Goal: Information Seeking & Learning: Learn about a topic

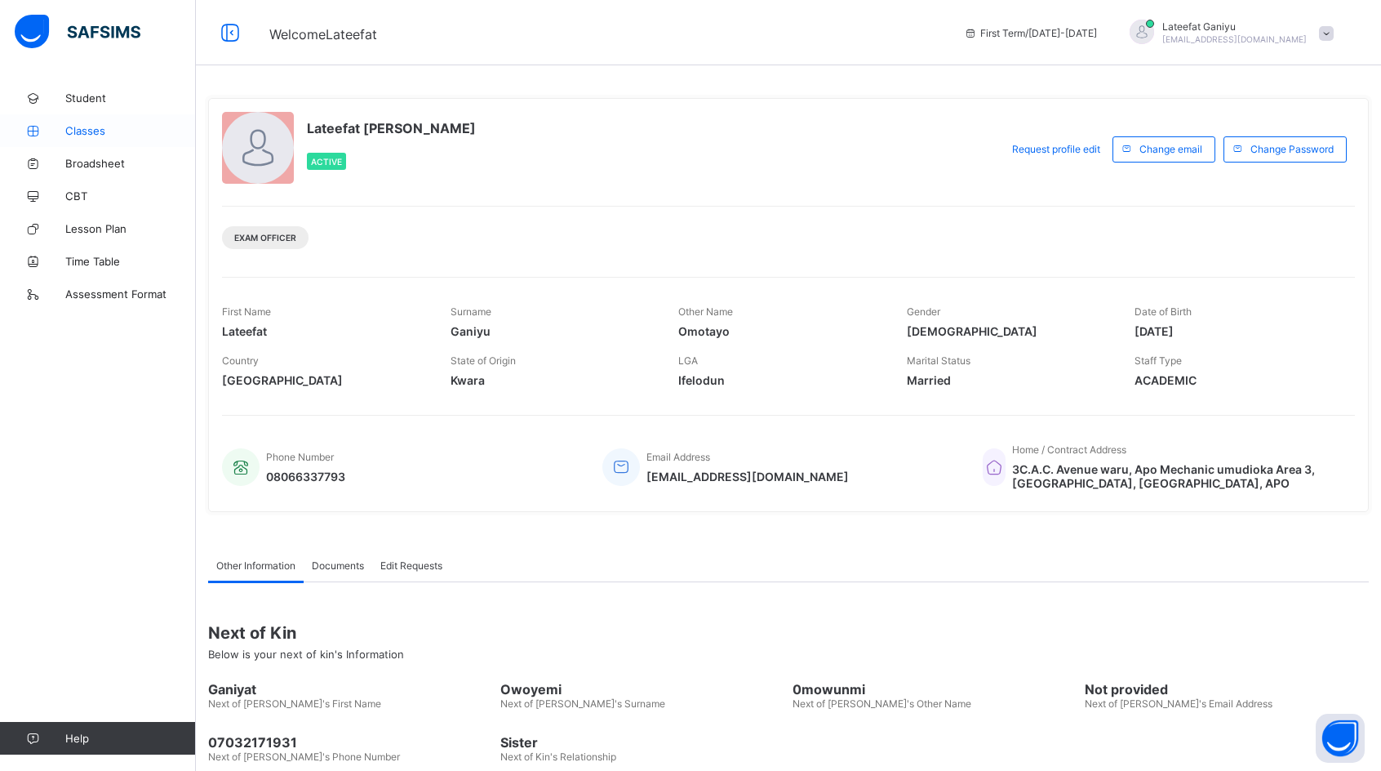
click at [90, 131] on span "Classes" at bounding box center [130, 130] width 131 height 13
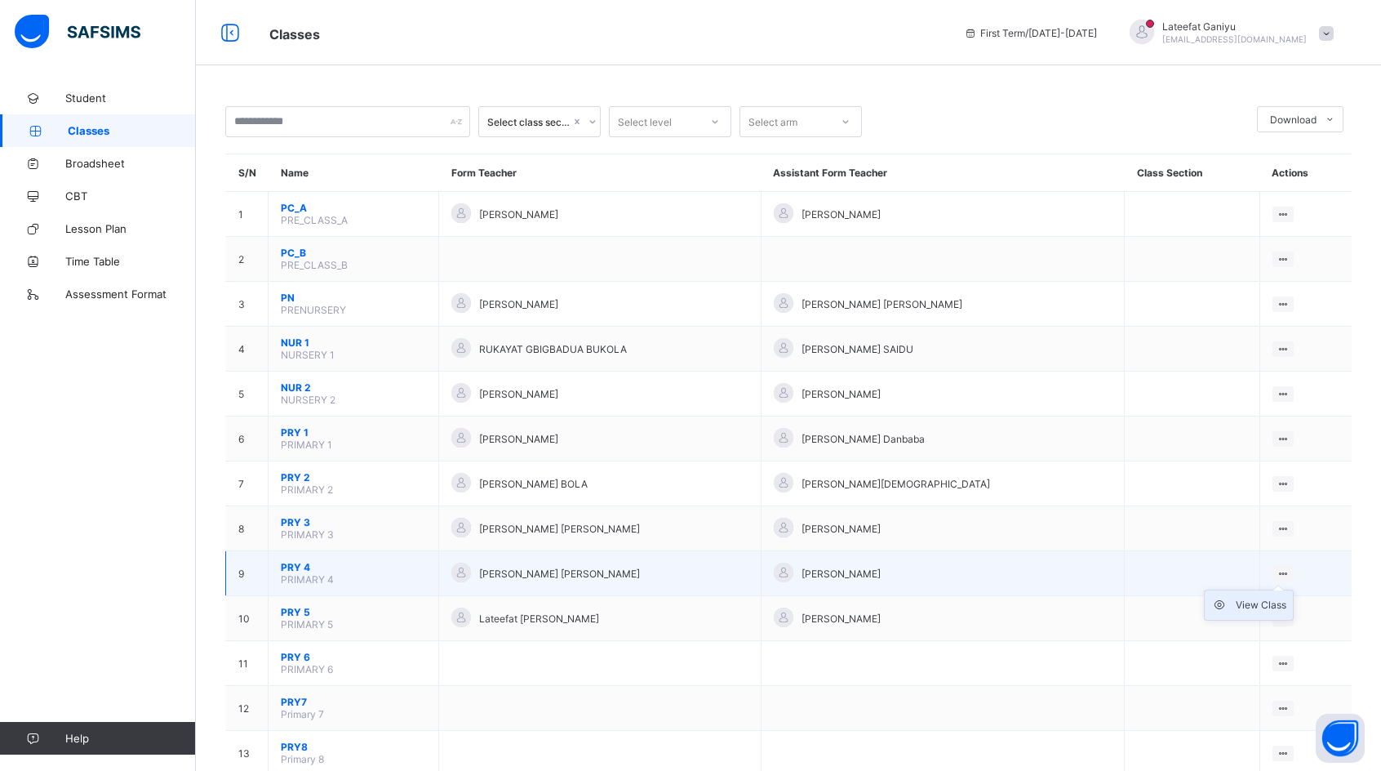
click at [1281, 601] on div "View Class" at bounding box center [1261, 605] width 51 height 16
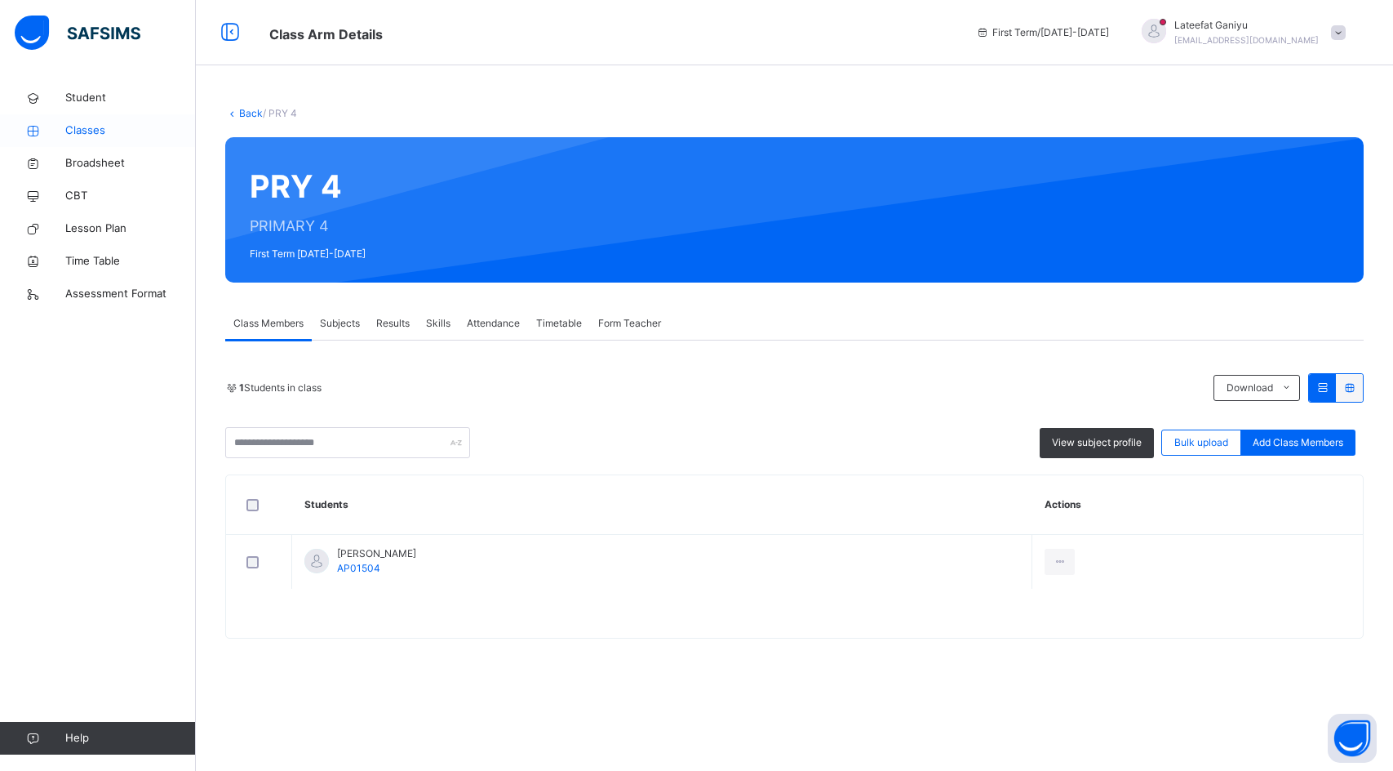
click at [100, 134] on span "Classes" at bounding box center [130, 130] width 131 height 16
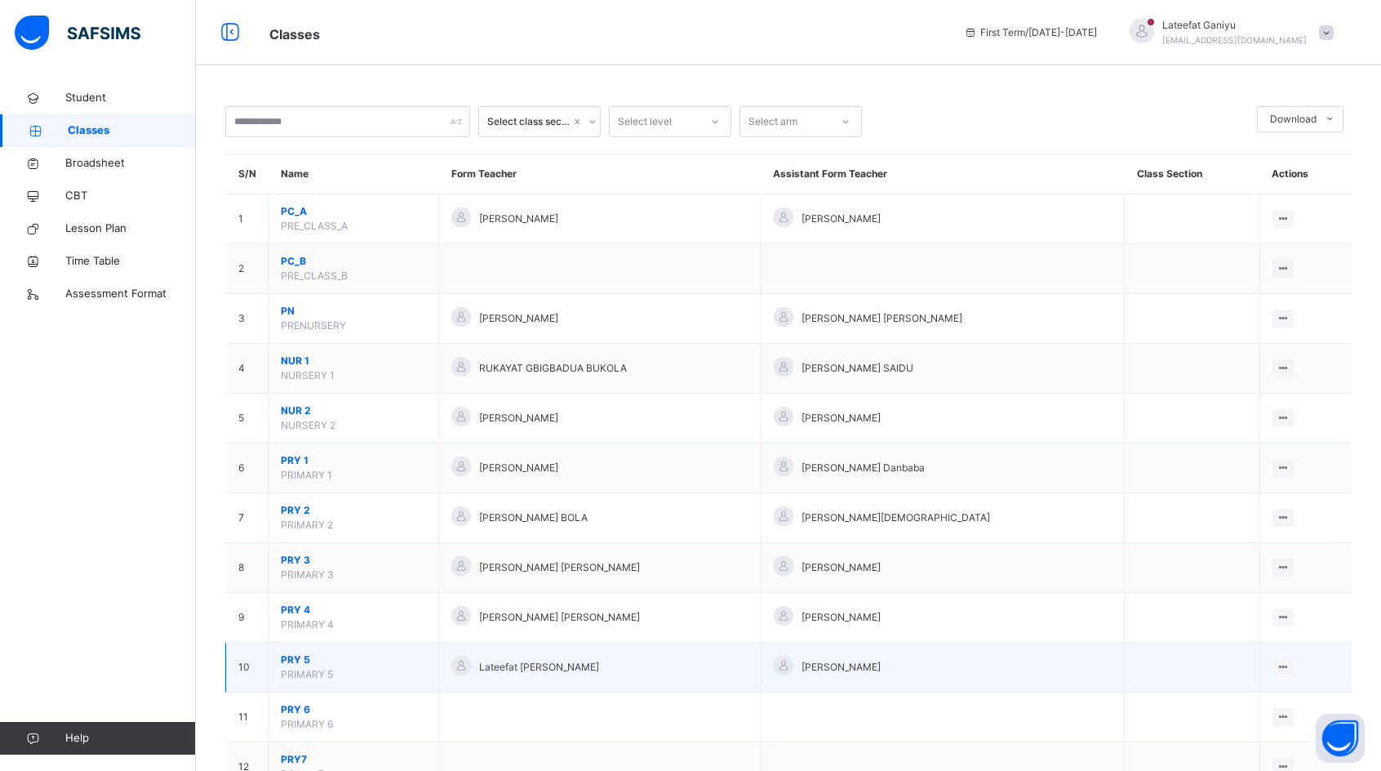
click at [353, 660] on span "PRY 5" at bounding box center [353, 659] width 145 height 15
click at [353, 660] on div "Select class section Select level Select arm Download Pdf Report Excel Report S…" at bounding box center [788, 715] width 1185 height 1430
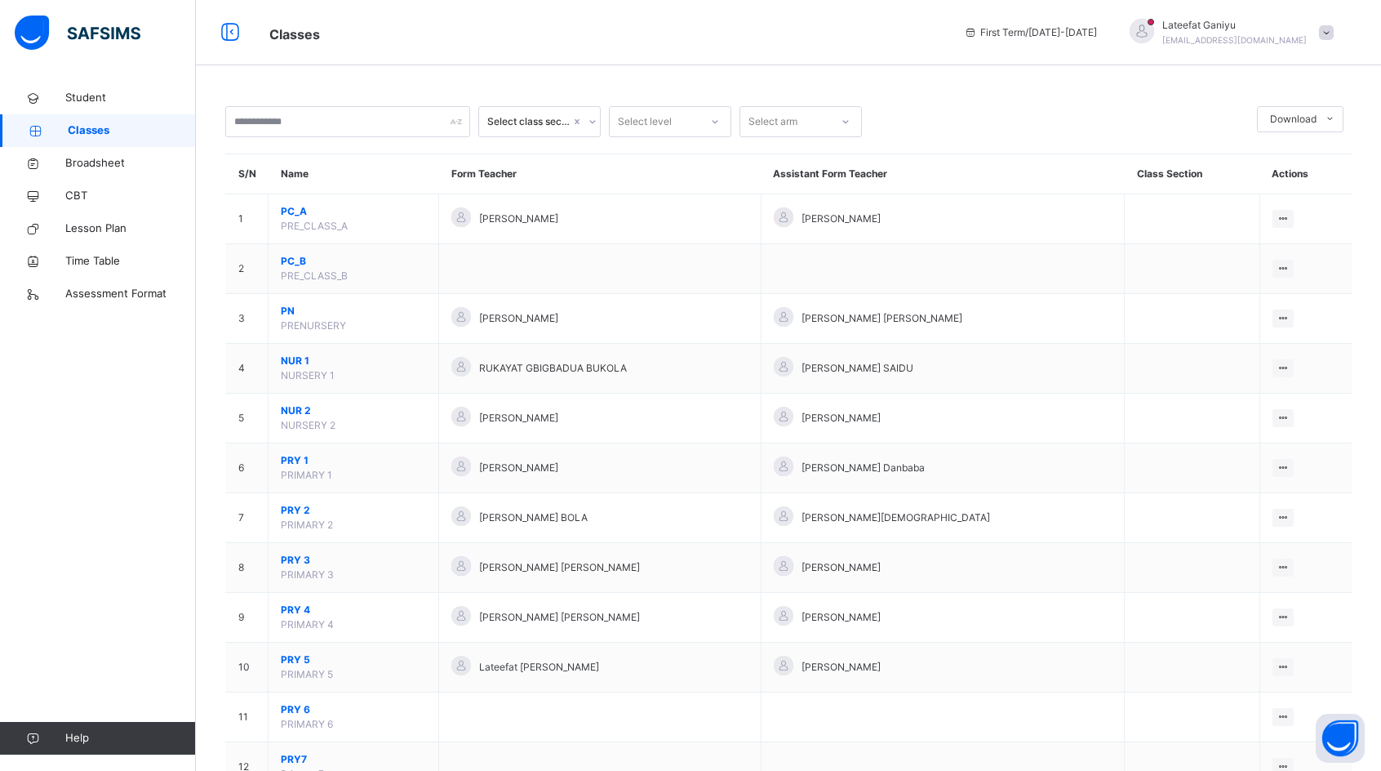
click at [353, 660] on div "Select class section Select level Select arm Download Pdf Report Excel Report S…" at bounding box center [788, 715] width 1185 height 1430
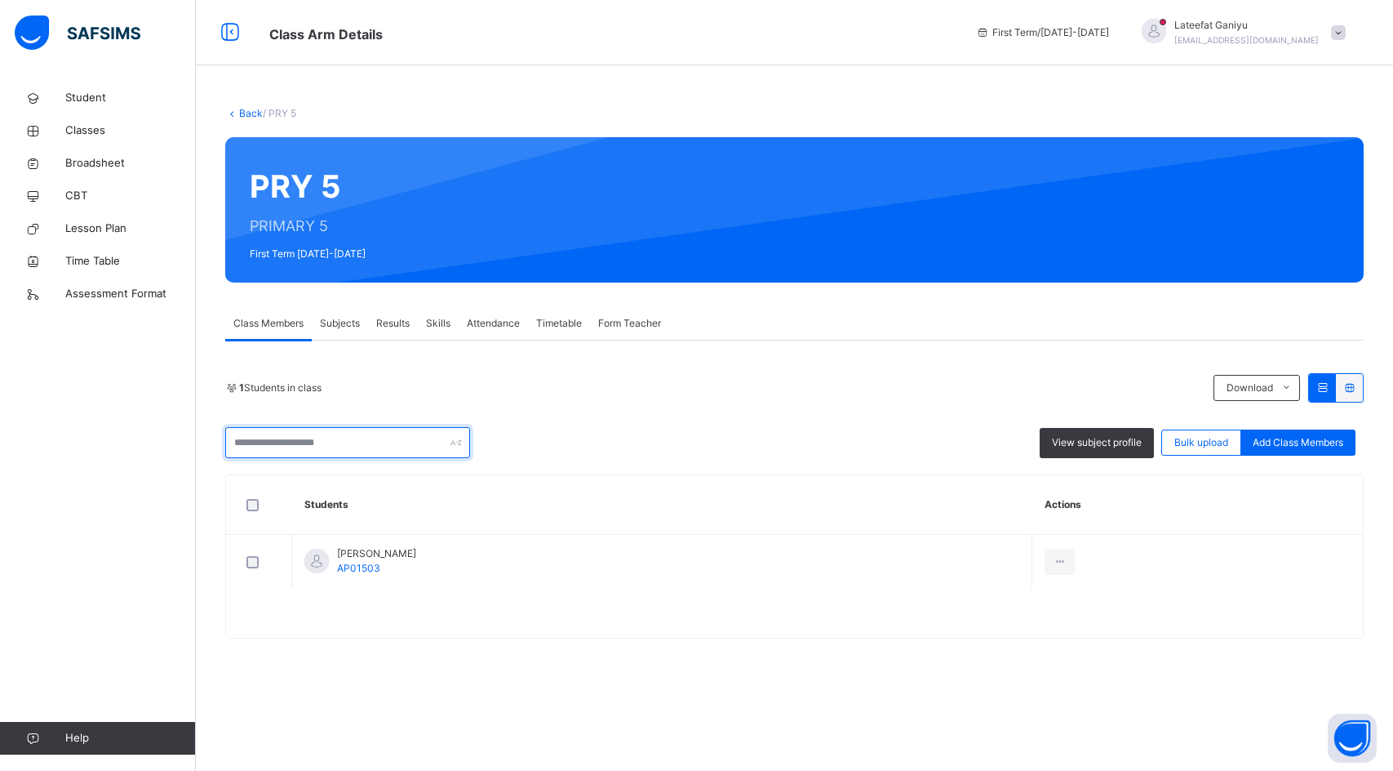
click at [460, 444] on div at bounding box center [347, 442] width 245 height 31
click at [593, 416] on div "1 Students in class Download Pdf Report Excel Report View subject profile Bulk …" at bounding box center [794, 415] width 1139 height 85
